Goal: Entertainment & Leisure: Consume media (video, audio)

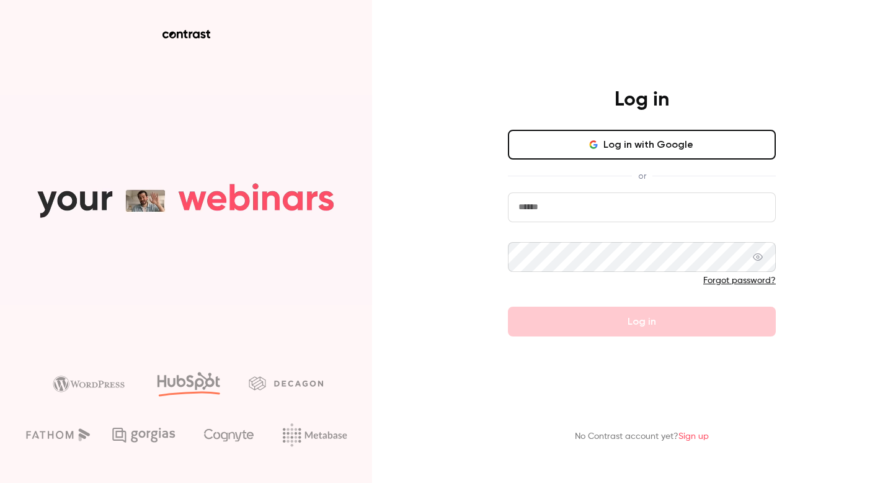
type input "**********"
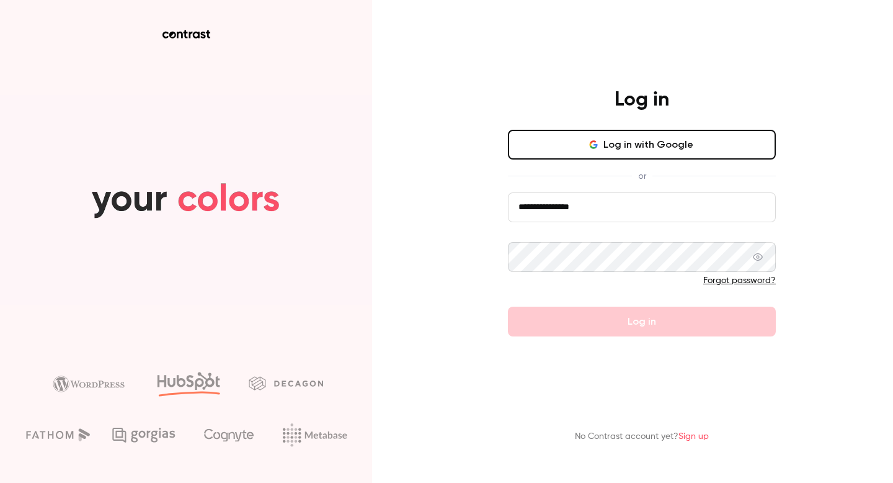
click at [636, 329] on form "**********" at bounding box center [642, 264] width 268 height 144
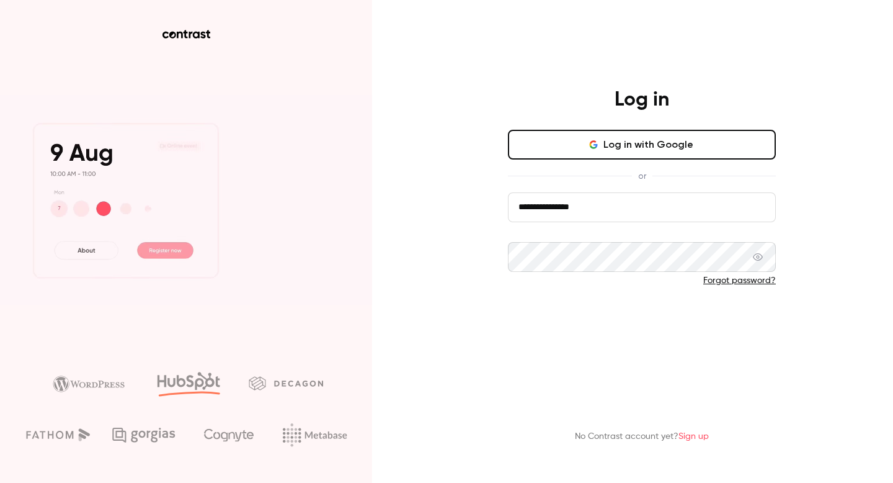
click at [636, 324] on button "Log in" at bounding box center [642, 321] width 268 height 30
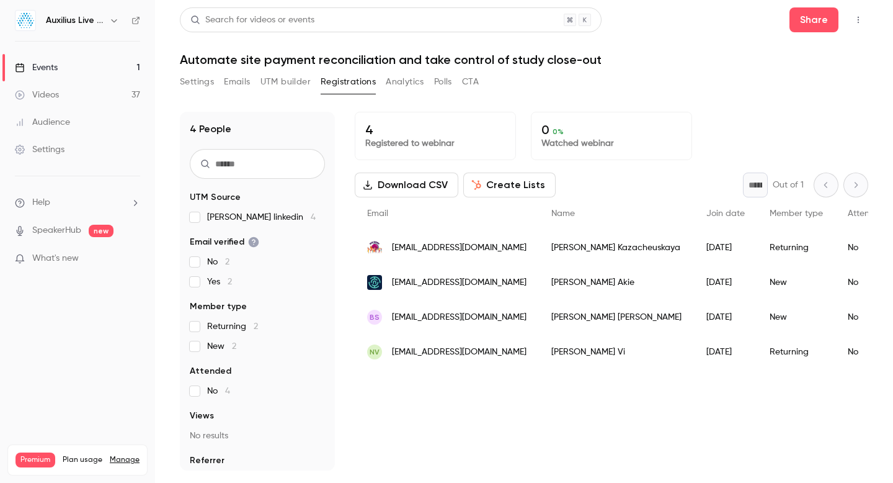
click at [341, 82] on button "Registrations" at bounding box center [348, 82] width 55 height 20
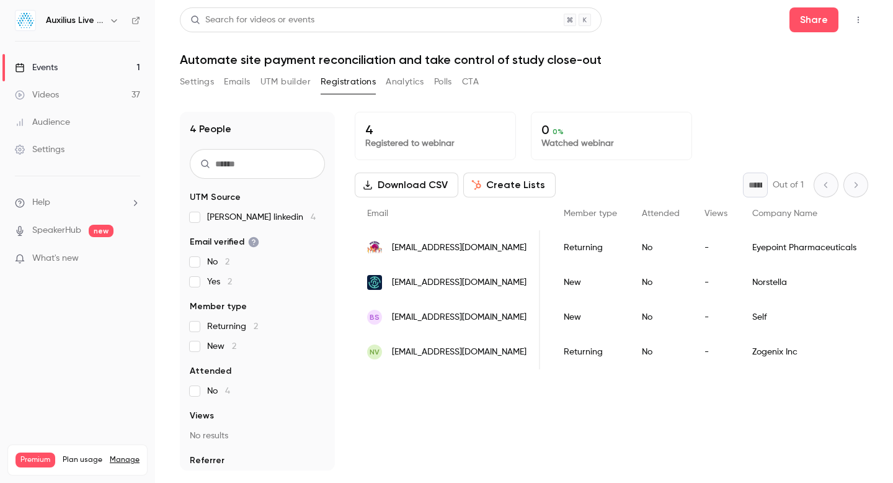
scroll to position [0, 216]
click at [78, 66] on link "Events 1" at bounding box center [77, 67] width 155 height 27
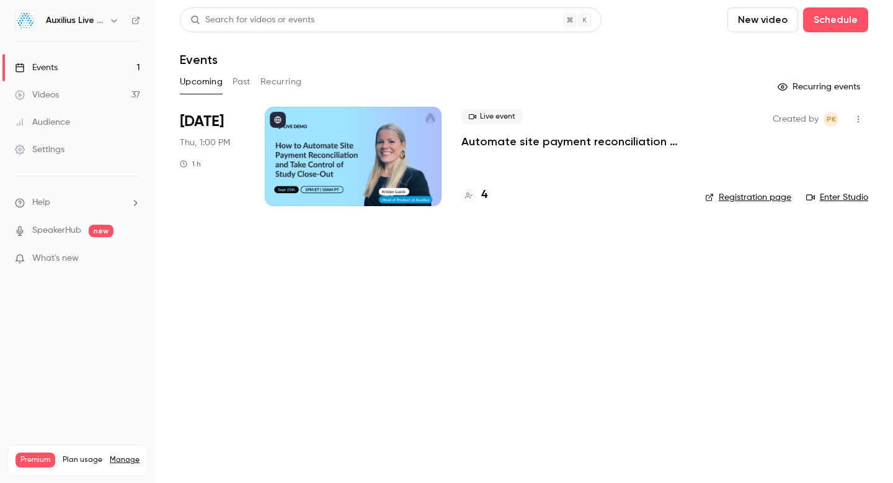
click at [46, 95] on div "Videos" at bounding box center [37, 95] width 44 height 12
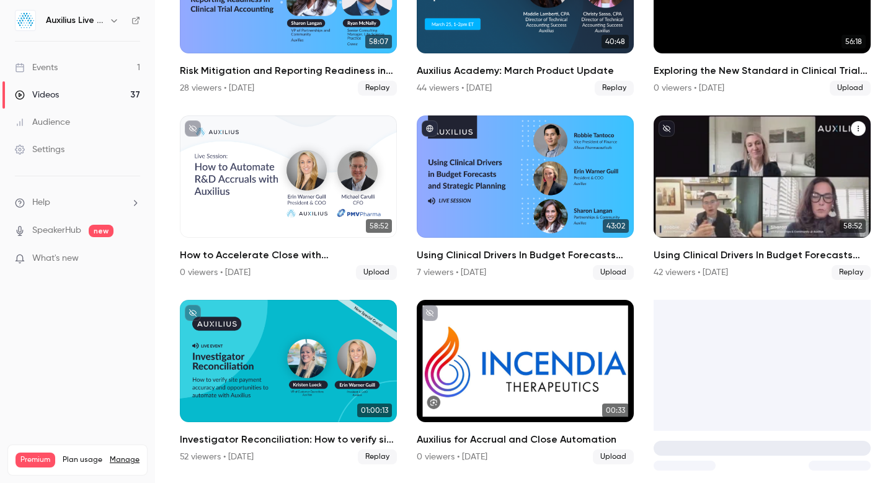
scroll to position [910, 0]
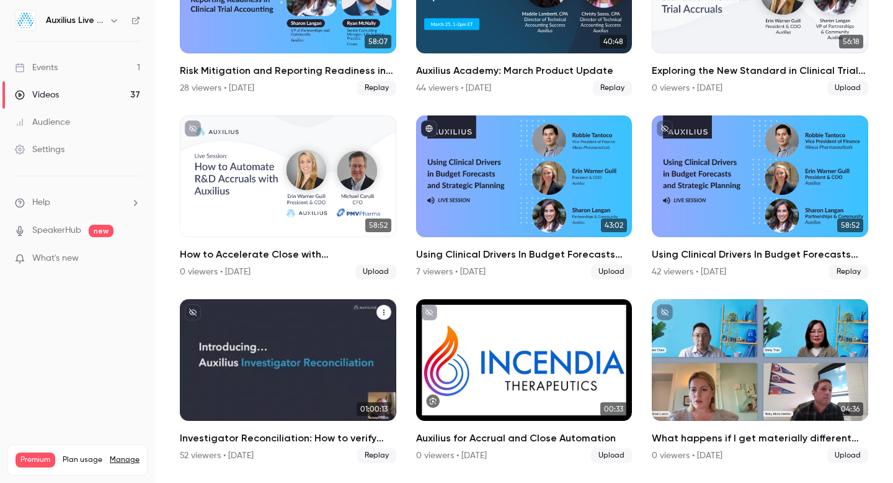
click at [290, 351] on div "Investigator Reconciliation: How to verify site payment accuracy and opportunit…" at bounding box center [288, 360] width 216 height 122
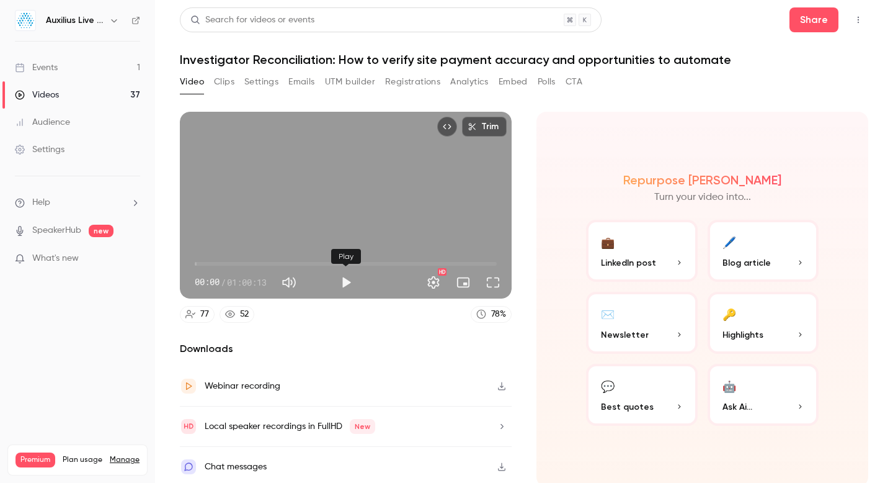
click at [348, 282] on button "Play" at bounding box center [346, 282] width 25 height 25
drag, startPoint x: 197, startPoint y: 264, endPoint x: 264, endPoint y: 264, distance: 67.0
click at [264, 264] on span "13:43" at bounding box center [264, 264] width 4 height 4
drag, startPoint x: 264, startPoint y: 263, endPoint x: 302, endPoint y: 263, distance: 37.8
click at [277, 263] on span "15:57" at bounding box center [275, 264] width 4 height 4
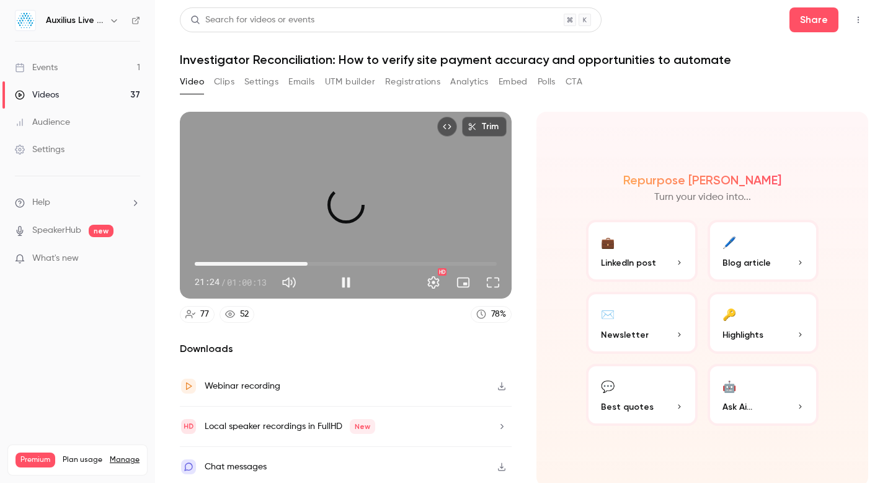
drag, startPoint x: 302, startPoint y: 263, endPoint x: 327, endPoint y: 263, distance: 24.8
click at [310, 263] on span "22:30" at bounding box center [308, 264] width 4 height 4
drag, startPoint x: 327, startPoint y: 263, endPoint x: 373, endPoint y: 263, distance: 45.9
click at [373, 263] on span "35:29" at bounding box center [373, 264] width 4 height 4
drag, startPoint x: 373, startPoint y: 263, endPoint x: 348, endPoint y: 263, distance: 24.8
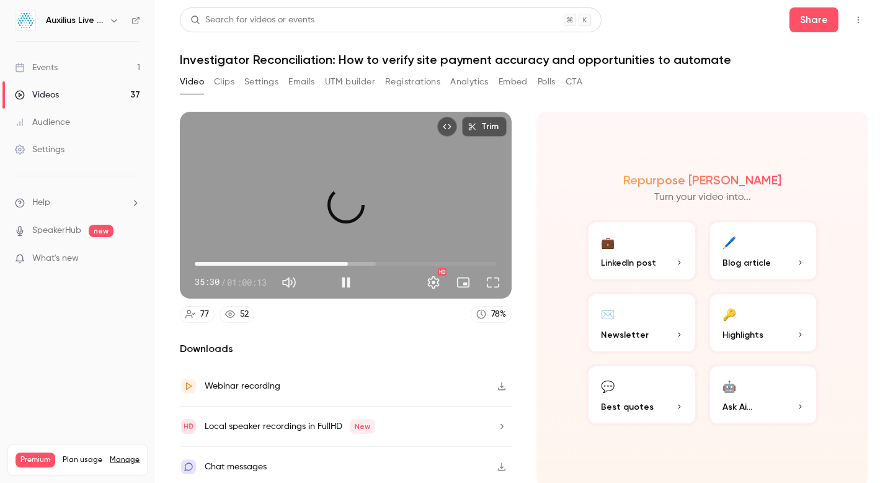
click at [348, 263] on span "30:32" at bounding box center [348, 264] width 4 height 4
click at [368, 262] on span "32:33" at bounding box center [346, 264] width 302 height 20
click at [374, 265] on span "35:44" at bounding box center [374, 264] width 4 height 4
click at [381, 263] on span "35:50" at bounding box center [346, 264] width 302 height 20
click at [389, 264] on span "38:42" at bounding box center [346, 264] width 302 height 20
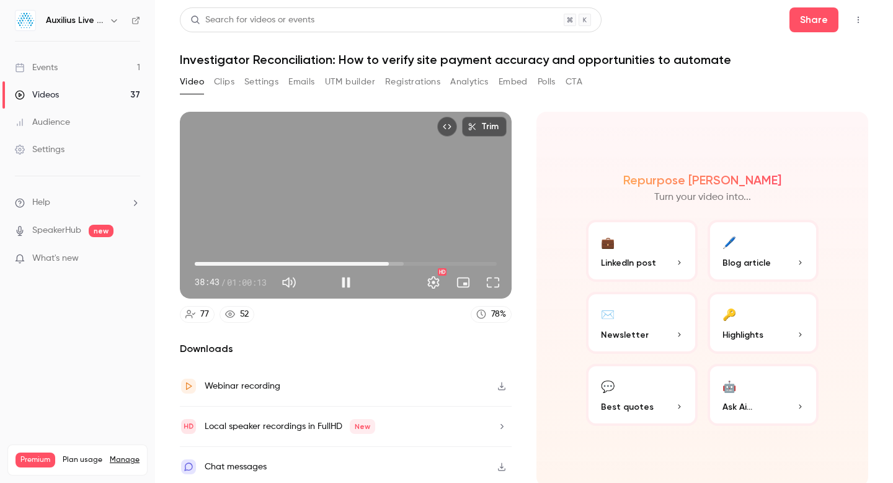
click at [399, 264] on span "38:43" at bounding box center [346, 264] width 302 height 20
click at [409, 264] on span "40:50" at bounding box center [346, 264] width 302 height 20
click at [432, 264] on span "47:14" at bounding box center [346, 264] width 302 height 20
click at [451, 262] on span "47:15" at bounding box center [346, 264] width 302 height 20
click at [460, 264] on span "51:08" at bounding box center [346, 264] width 302 height 20
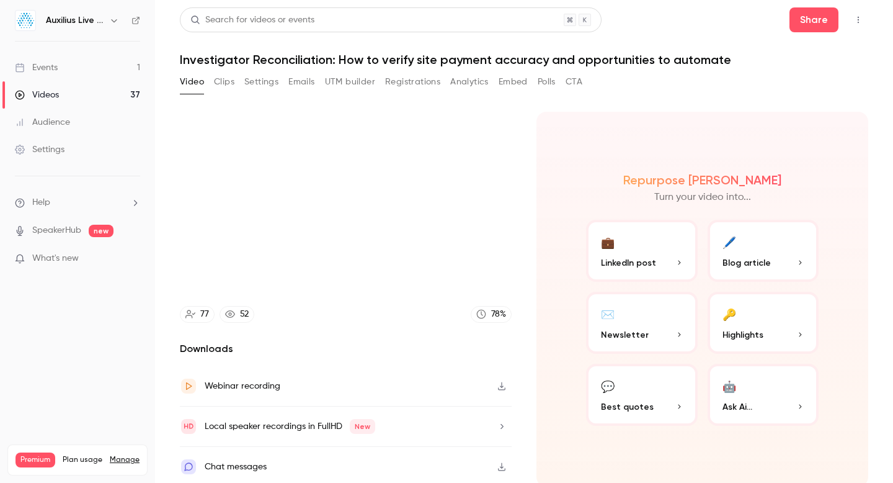
type input "******"
click at [42, 95] on div "Videos" at bounding box center [37, 95] width 44 height 12
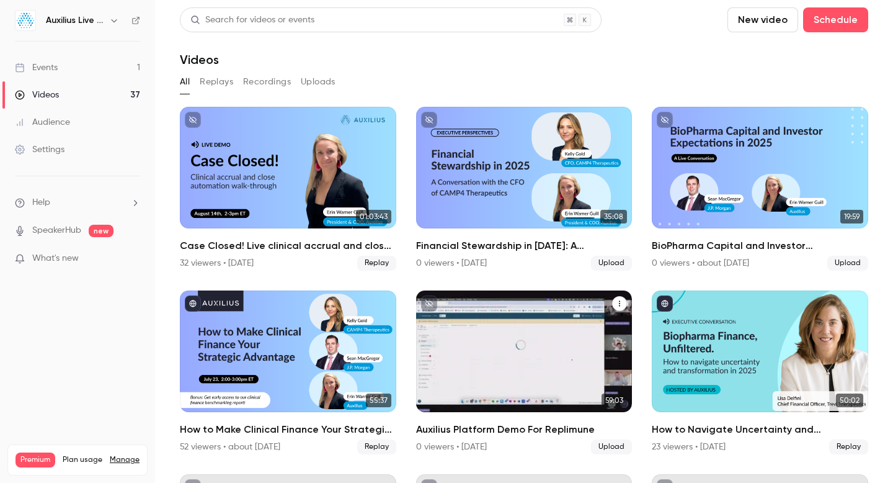
click at [533, 388] on p "Auxilius Platform Demo For Replimune" at bounding box center [523, 378] width 187 height 39
